Goal: Navigation & Orientation: Find specific page/section

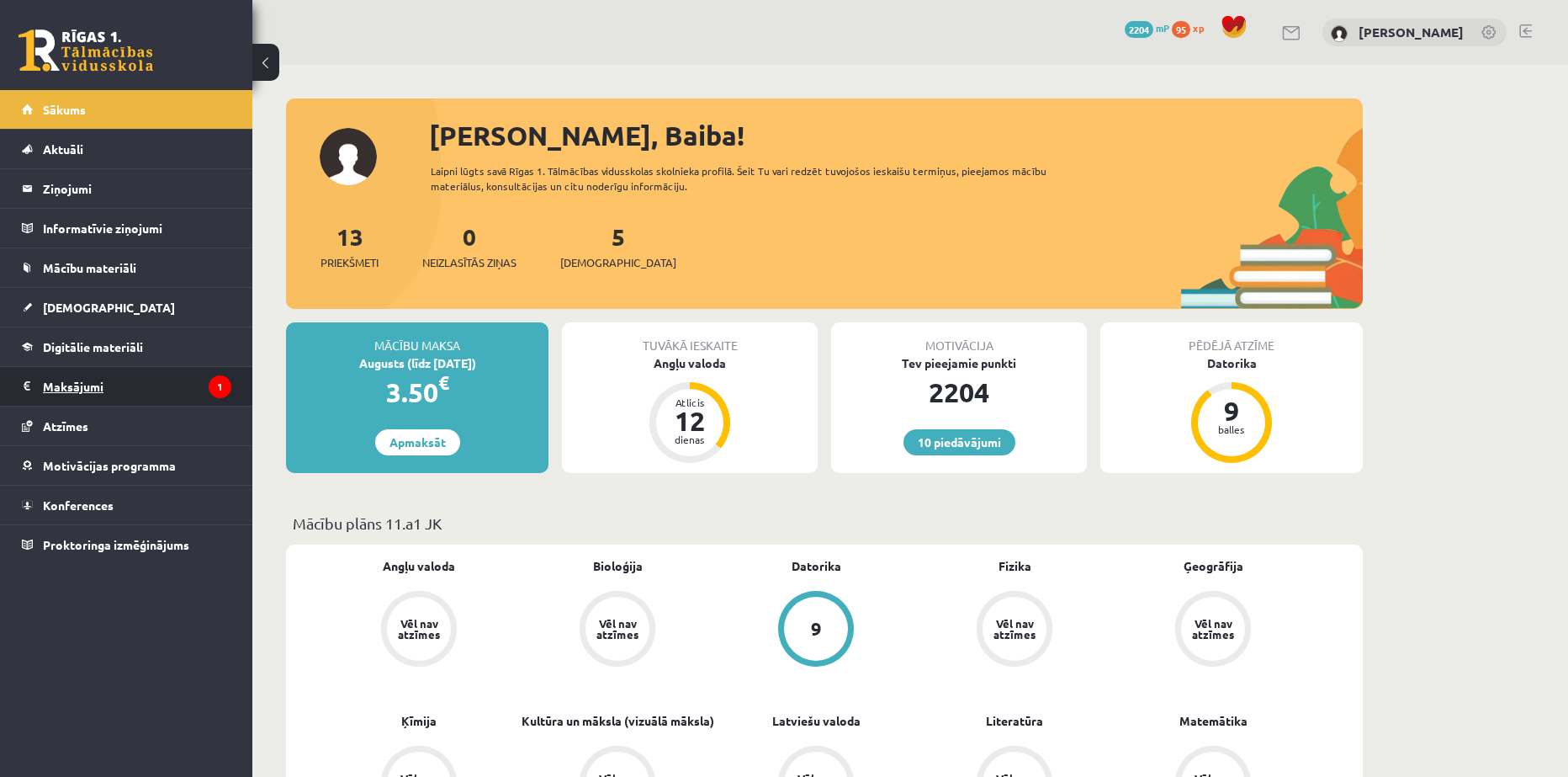
click at [58, 385] on legend "Maksājumi 1" at bounding box center [137, 386] width 189 height 39
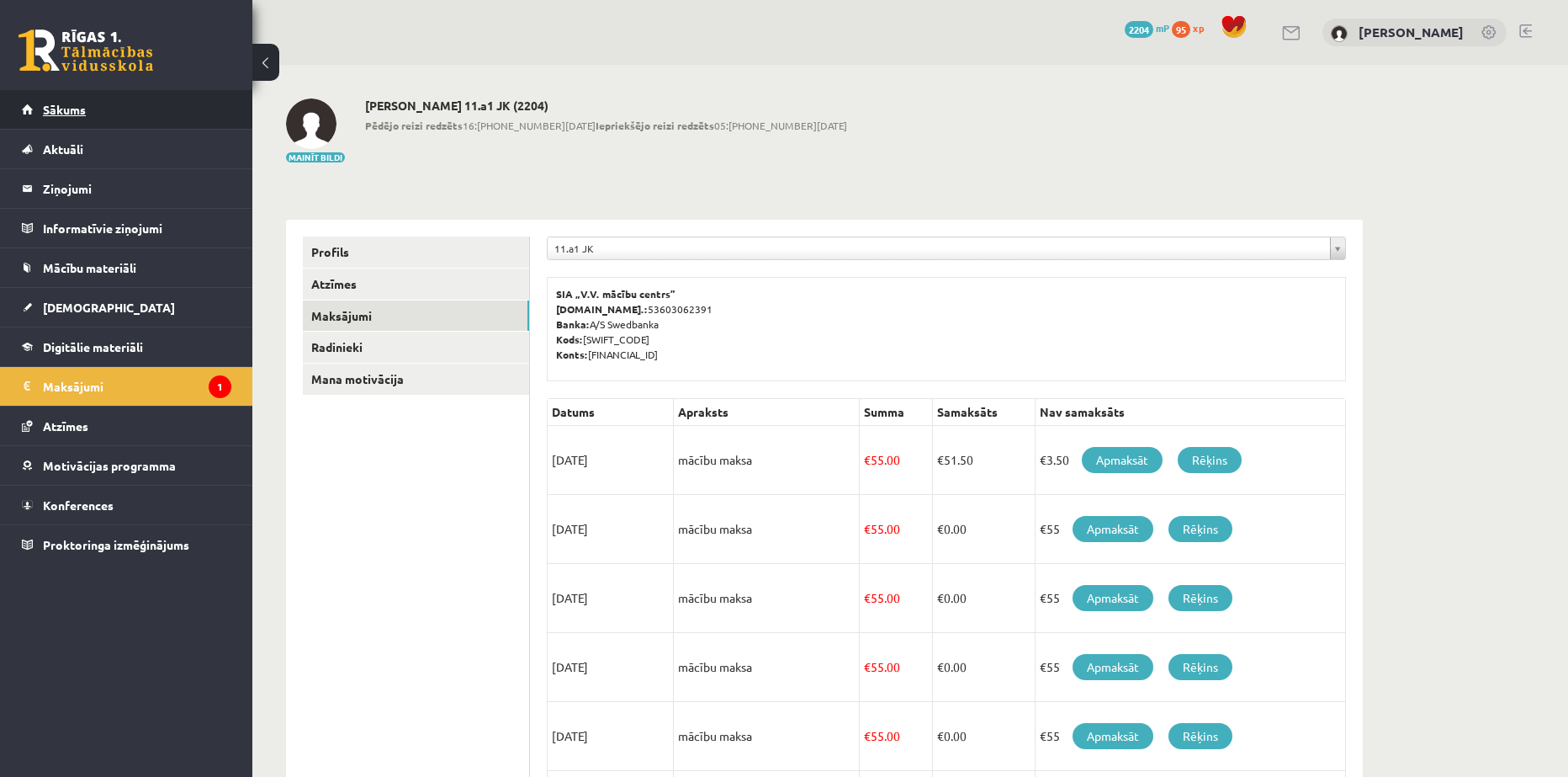
click at [62, 104] on span "Sākums" at bounding box center [64, 110] width 43 height 15
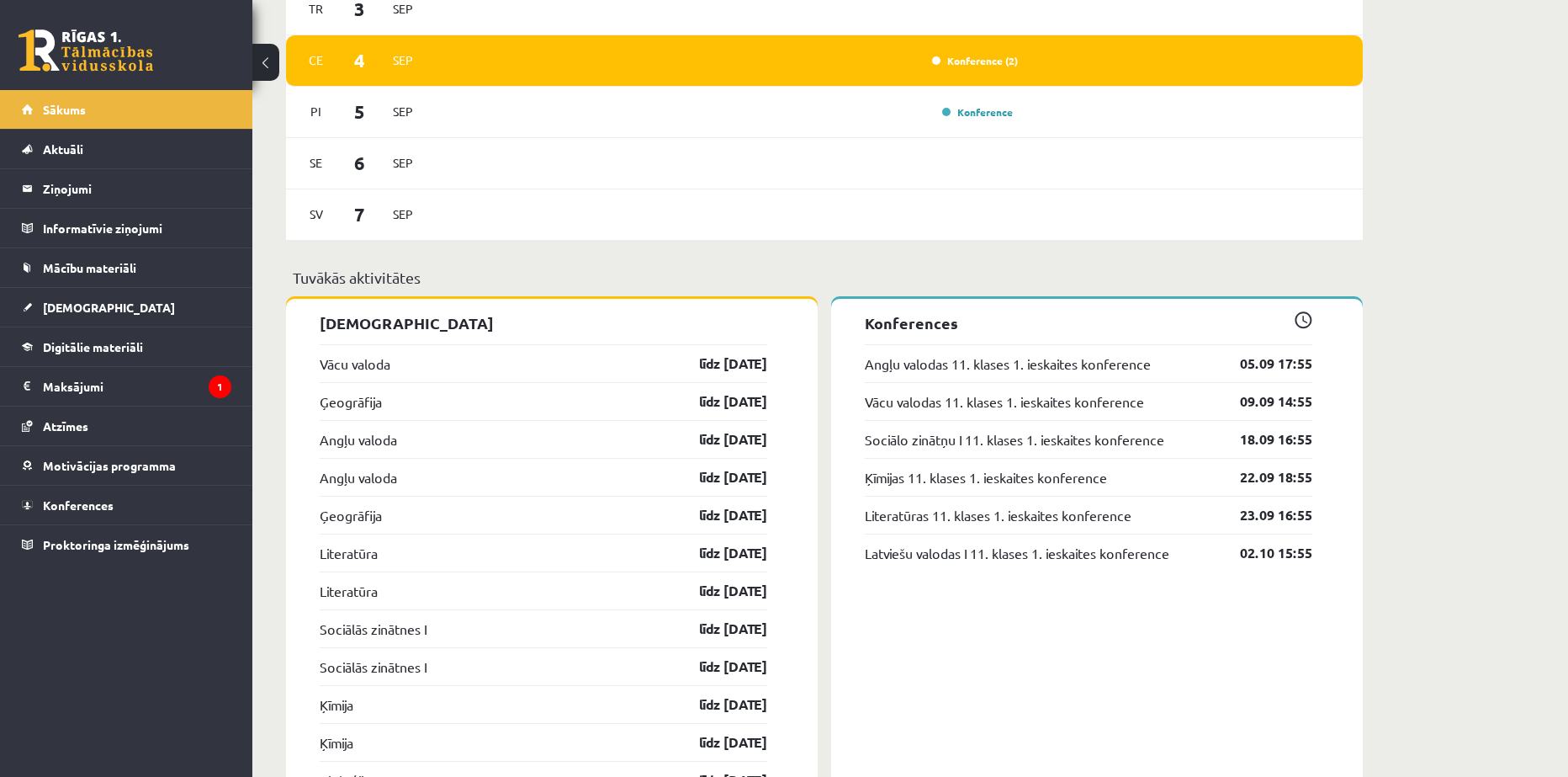
scroll to position [1262, 0]
